Goal: Navigation & Orientation: Find specific page/section

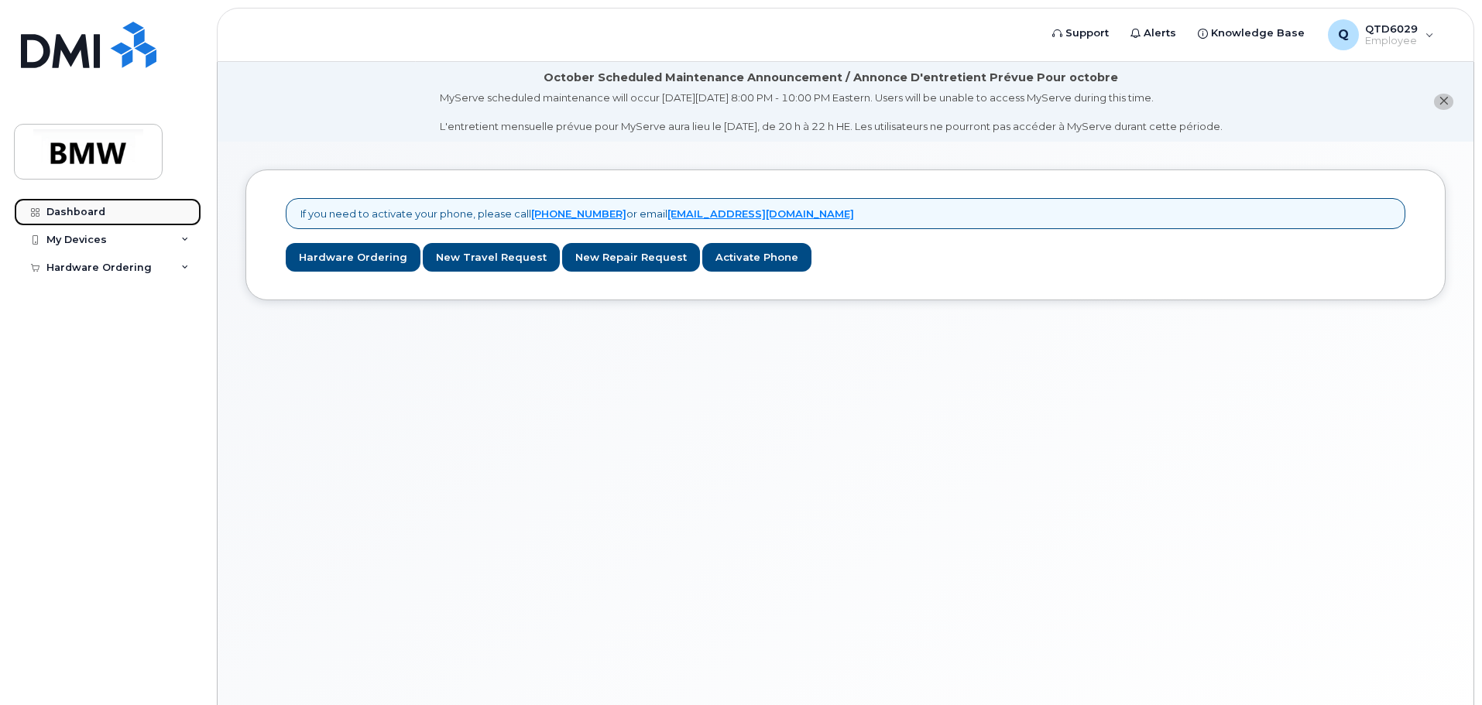
click at [127, 214] on link "Dashboard" at bounding box center [107, 212] width 187 height 28
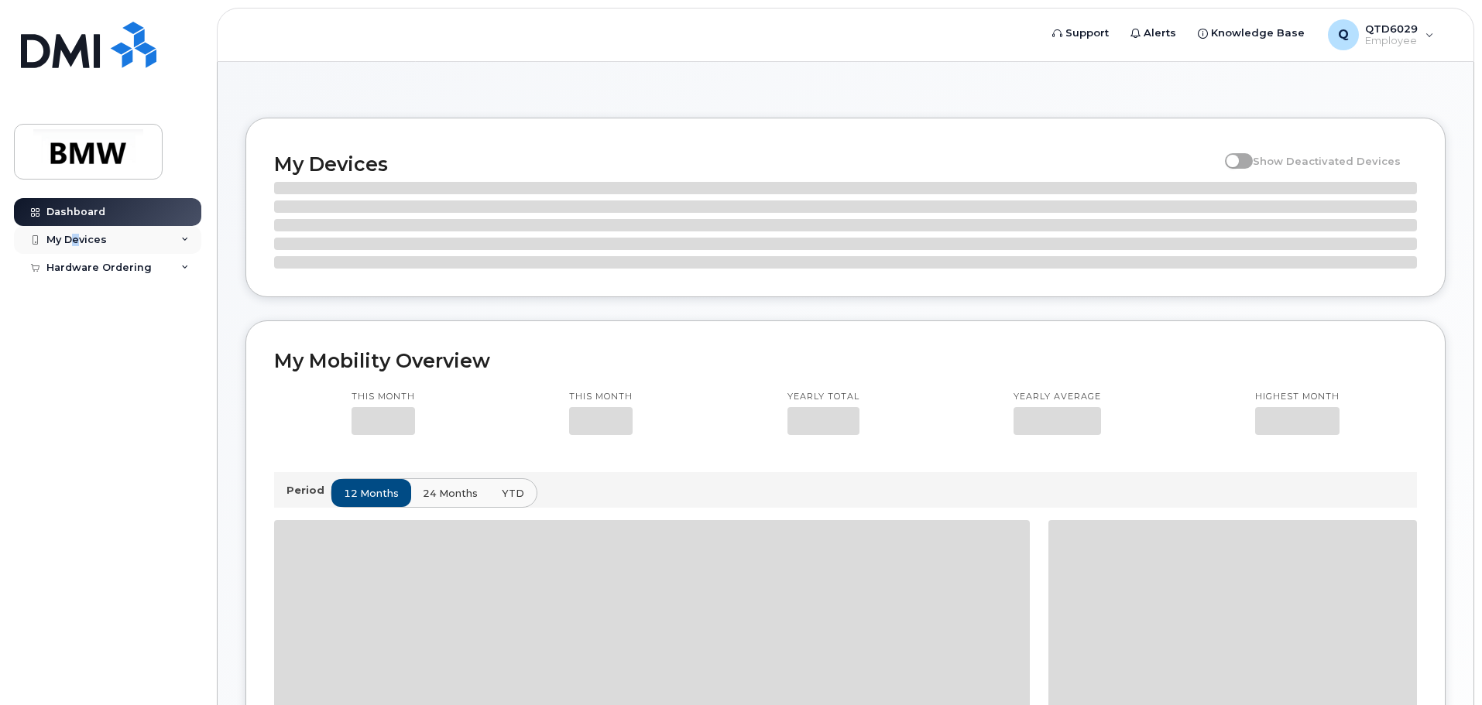
drag, startPoint x: 0, startPoint y: 0, endPoint x: 77, endPoint y: 246, distance: 257.8
click at [77, 246] on div "My Devices" at bounding box center [107, 240] width 187 height 28
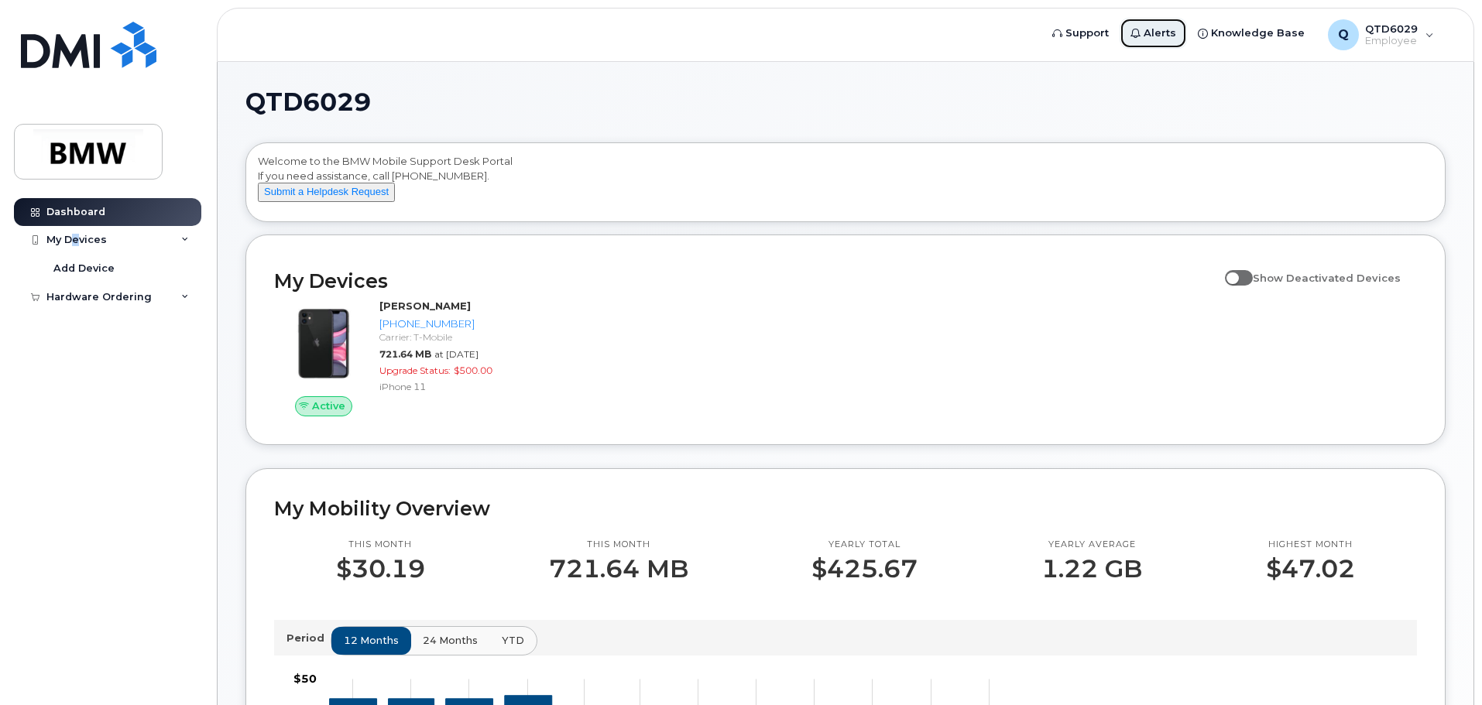
click at [1173, 26] on span "Alerts" at bounding box center [1159, 33] width 33 height 15
